Goal: Task Accomplishment & Management: Manage account settings

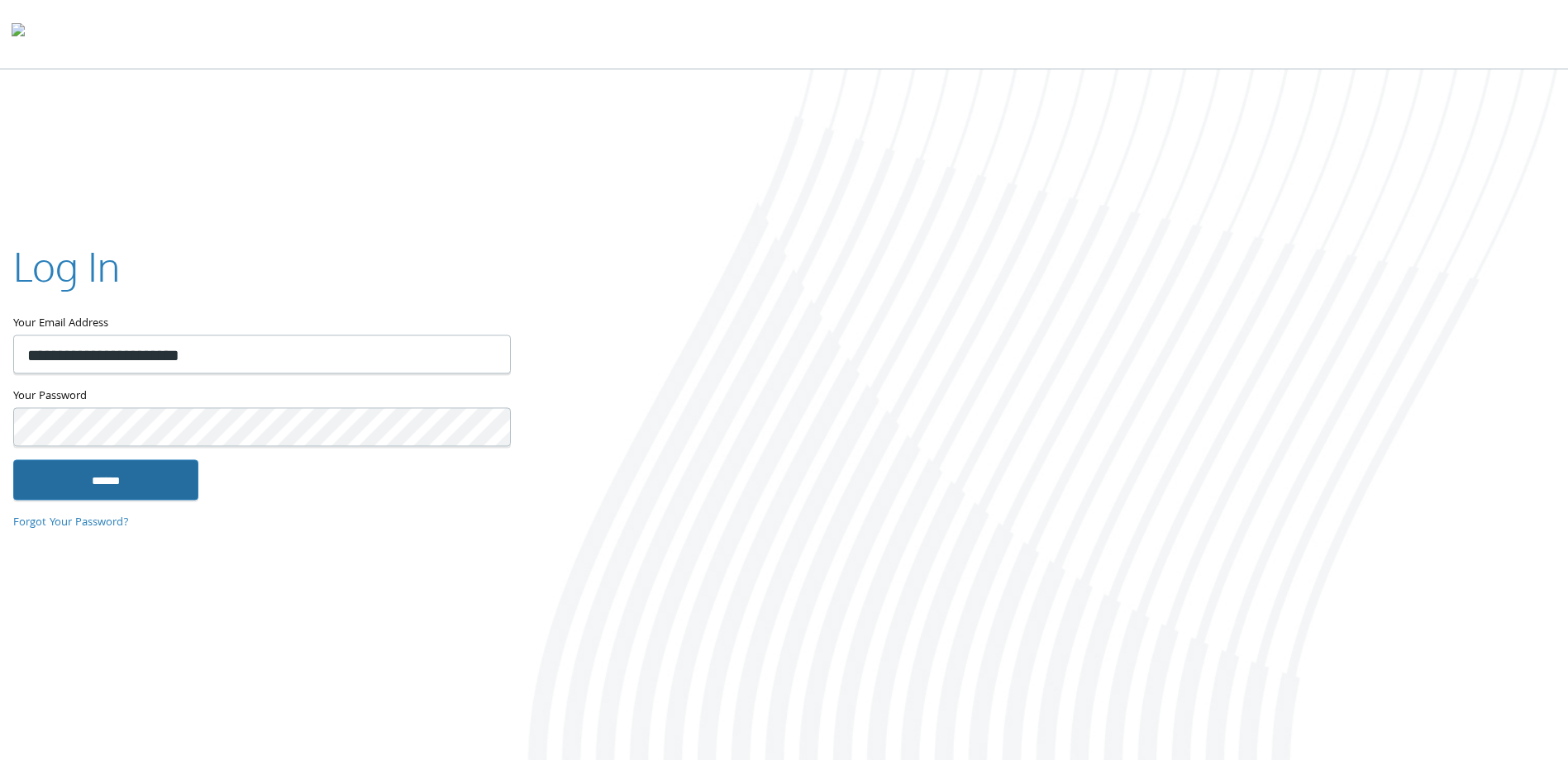
click at [105, 481] on input "******" at bounding box center [105, 480] width 185 height 40
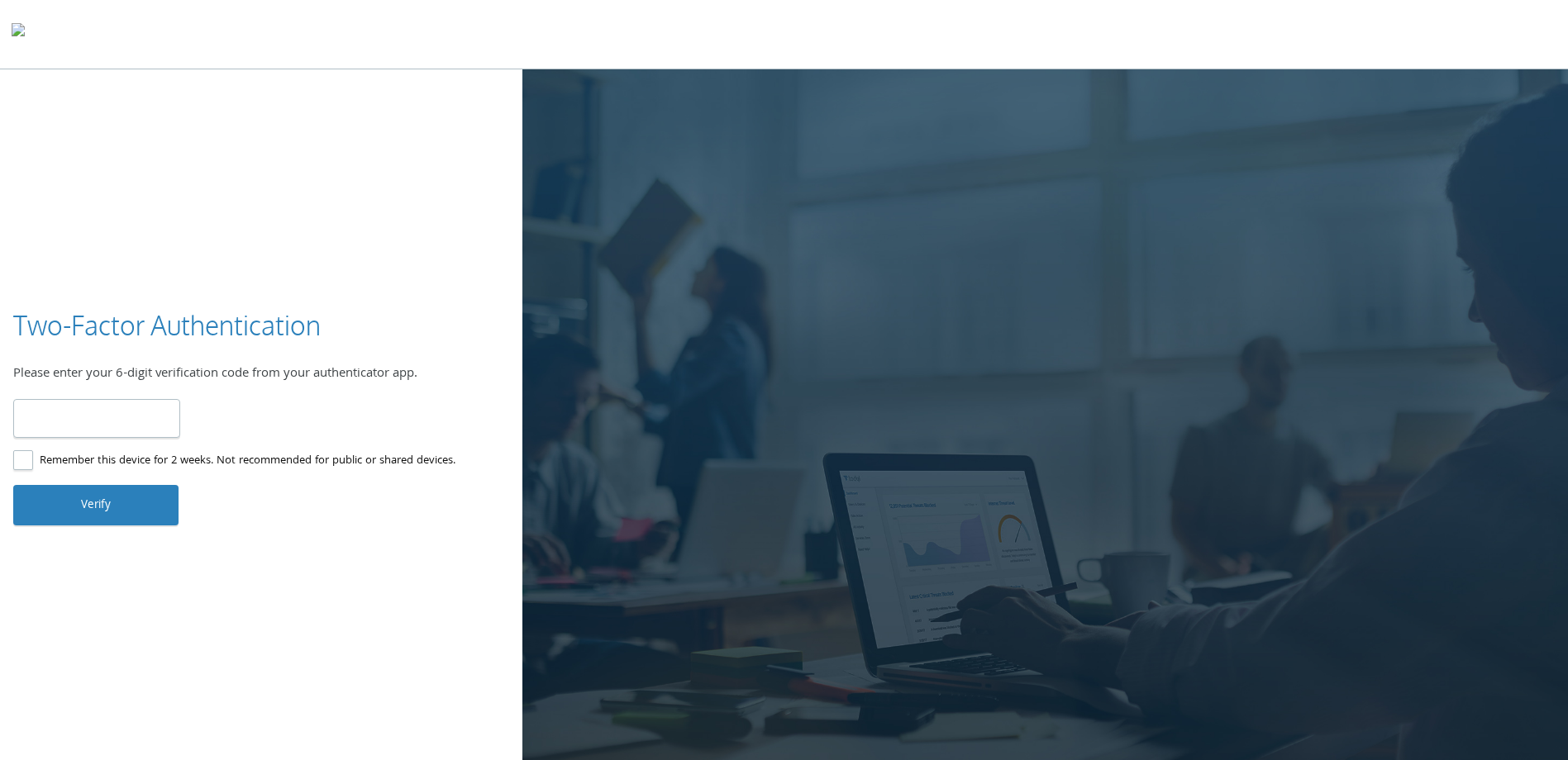
click at [130, 411] on input "number" at bounding box center [97, 418] width 167 height 39
type input "******"
